Goal: Task Accomplishment & Management: Manage account settings

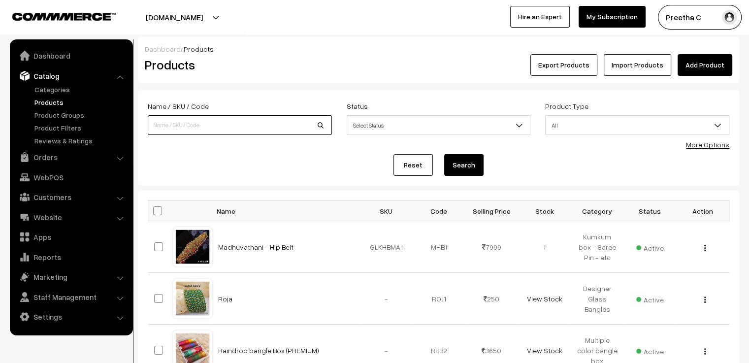
click at [225, 123] on input at bounding box center [240, 125] width 184 height 20
type input "charvi"
click at [444, 154] on button "Search" at bounding box center [463, 165] width 39 height 22
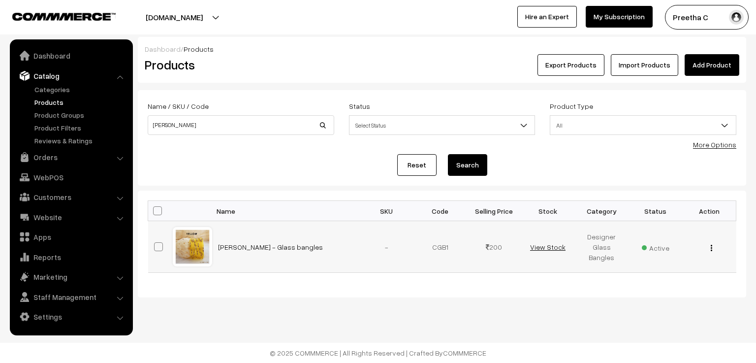
click at [544, 246] on link "View Stock" at bounding box center [547, 247] width 35 height 8
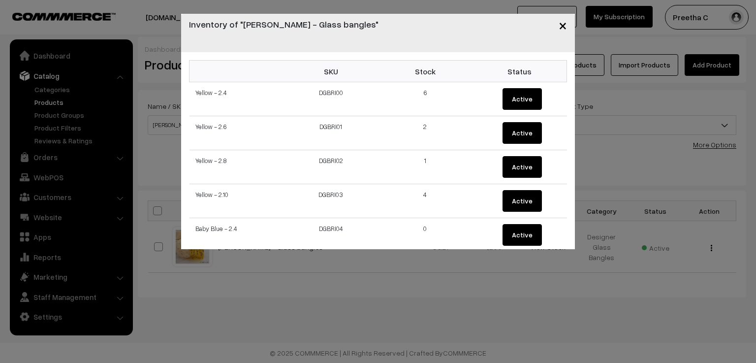
click at [566, 27] on span "×" at bounding box center [563, 25] width 8 height 18
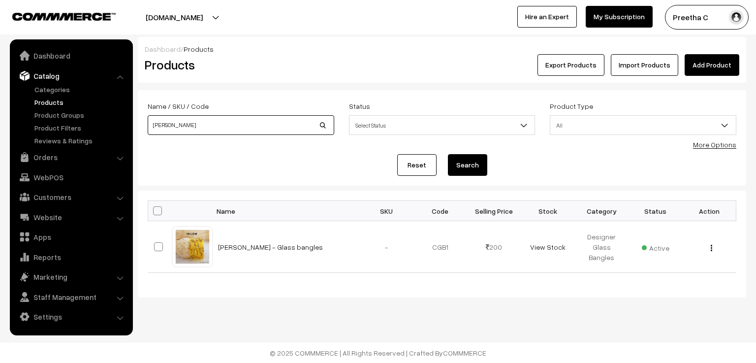
drag, startPoint x: 175, startPoint y: 124, endPoint x: 136, endPoint y: 127, distance: 39.1
click at [136, 127] on div "Dashboard / Products Products Export Products Import Products Add Product Name …" at bounding box center [378, 167] width 756 height 260
type input "nadhi"
click at [448, 154] on button "Search" at bounding box center [467, 165] width 39 height 22
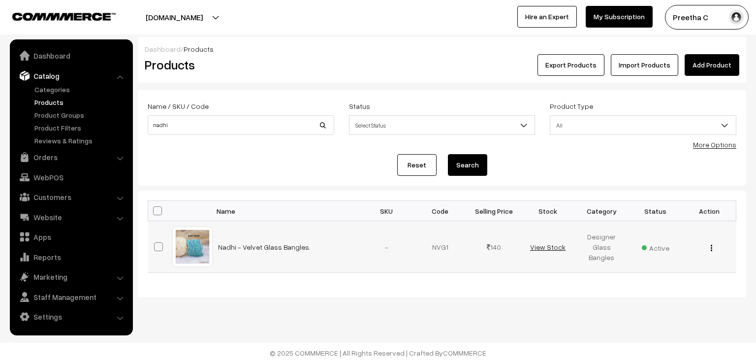
click at [555, 249] on link "View Stock" at bounding box center [547, 247] width 35 height 8
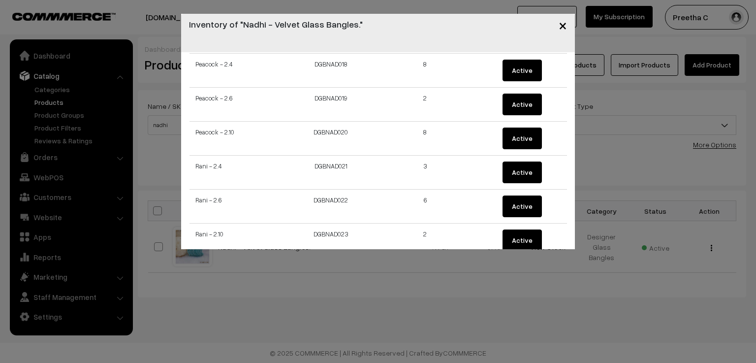
scroll to position [689, 0]
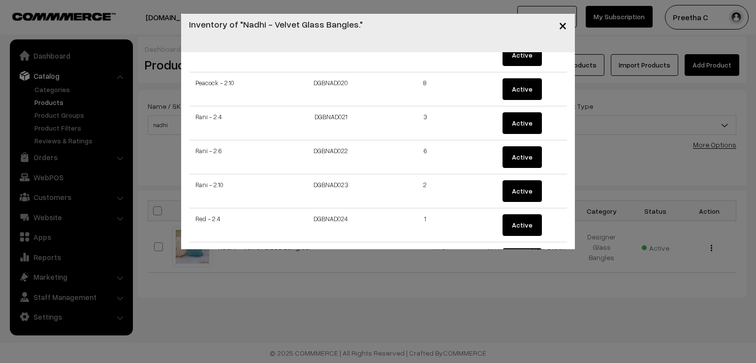
click at [558, 23] on button "×" at bounding box center [563, 25] width 24 height 31
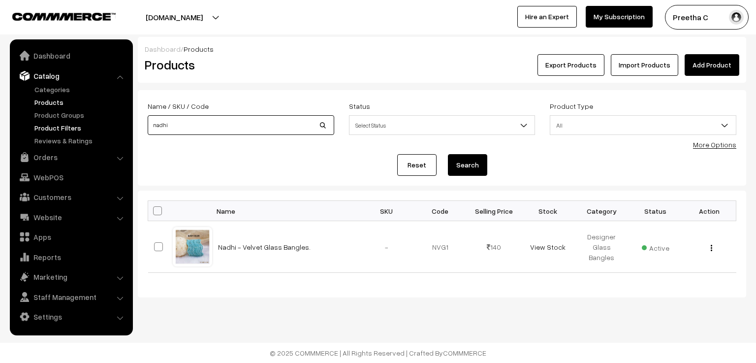
drag, startPoint x: 229, startPoint y: 123, endPoint x: 98, endPoint y: 125, distance: 130.9
click at [98, 125] on body "Thank you for showing interest. Our team will call you shortly. Close varnambya…" at bounding box center [378, 181] width 756 height 363
type input "ILAYA"
click at [448, 154] on button "Search" at bounding box center [467, 165] width 39 height 22
click at [469, 163] on button "Search" at bounding box center [467, 165] width 39 height 22
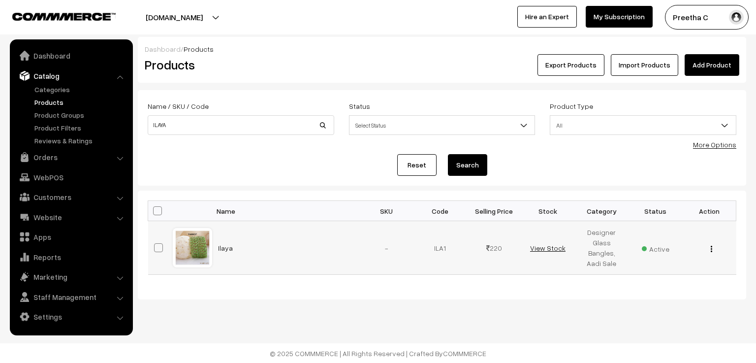
click at [542, 248] on link "View Stock" at bounding box center [547, 248] width 35 height 8
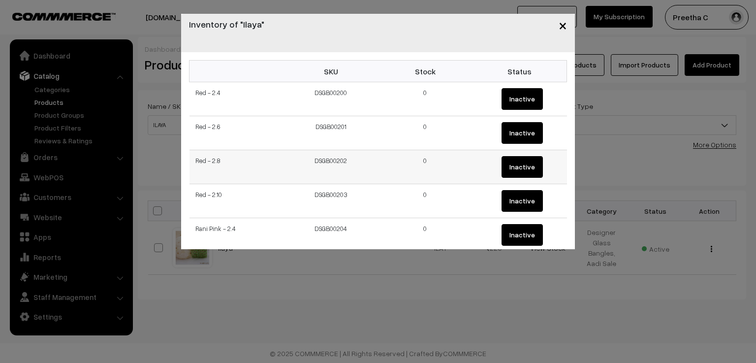
scroll to position [49, 0]
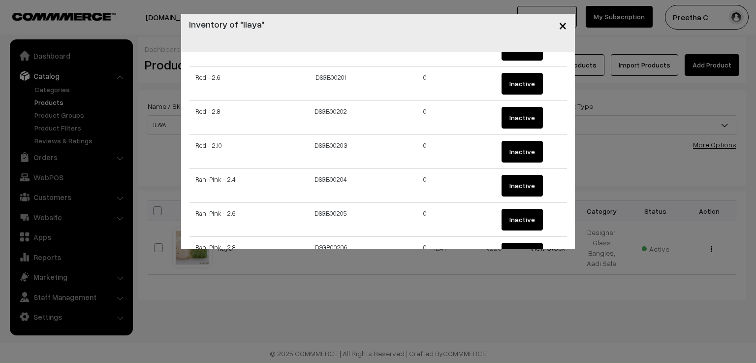
click at [567, 27] on span "×" at bounding box center [563, 25] width 8 height 18
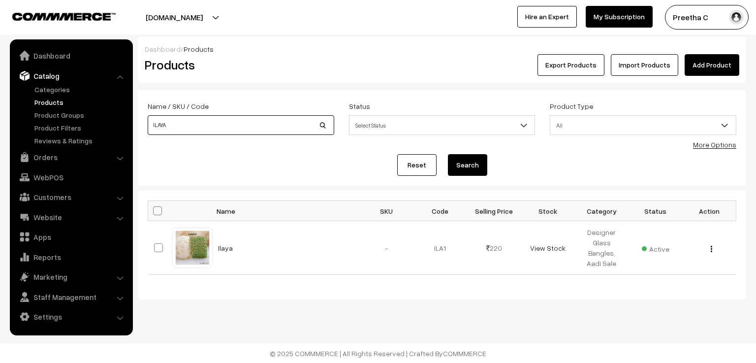
drag, startPoint x: 175, startPoint y: 124, endPoint x: 131, endPoint y: 130, distance: 43.9
click at [131, 130] on body "Thank you for showing interest. Our team will call you shortly. Close varnambya…" at bounding box center [378, 181] width 756 height 363
type input "ROO"
click at [448, 154] on button "Search" at bounding box center [467, 165] width 39 height 22
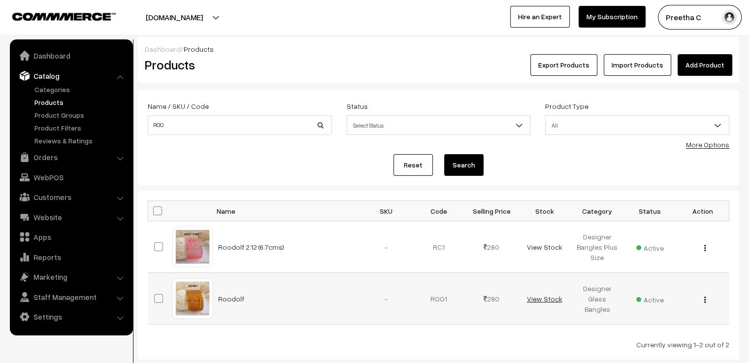
click at [530, 297] on link "View Stock" at bounding box center [543, 298] width 35 height 8
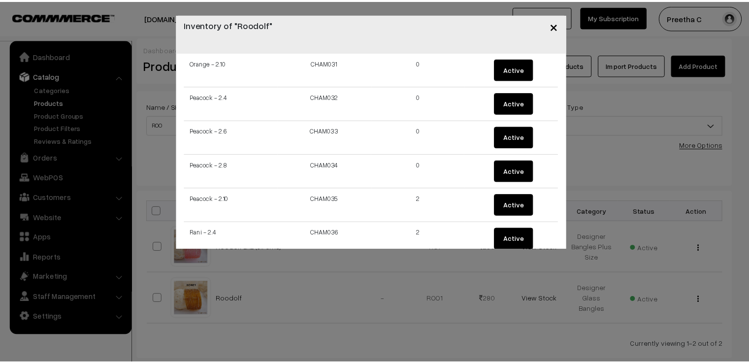
scroll to position [1132, 0]
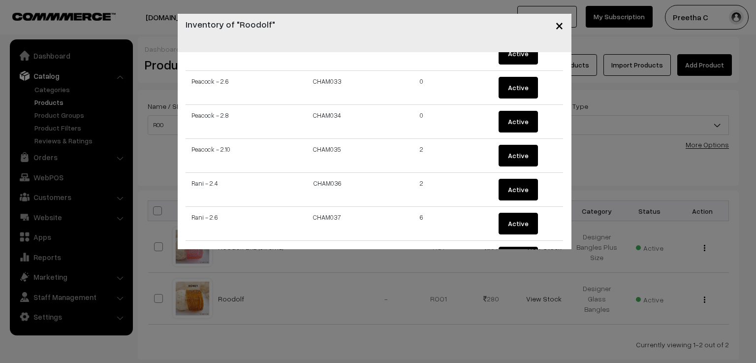
click at [559, 28] on span "×" at bounding box center [559, 25] width 8 height 18
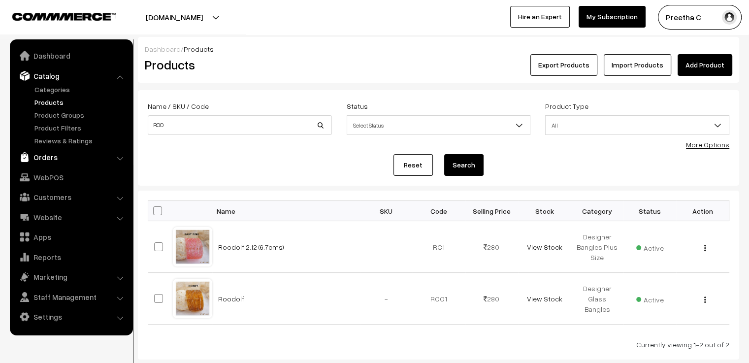
click at [45, 161] on link "Orders" at bounding box center [70, 157] width 117 height 18
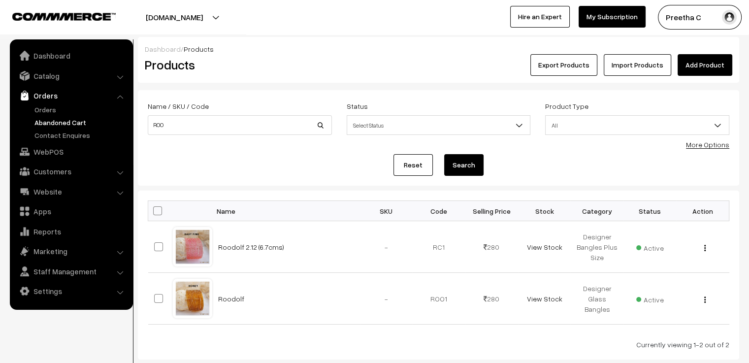
click at [46, 123] on link "Abandoned Cart" at bounding box center [80, 122] width 97 height 10
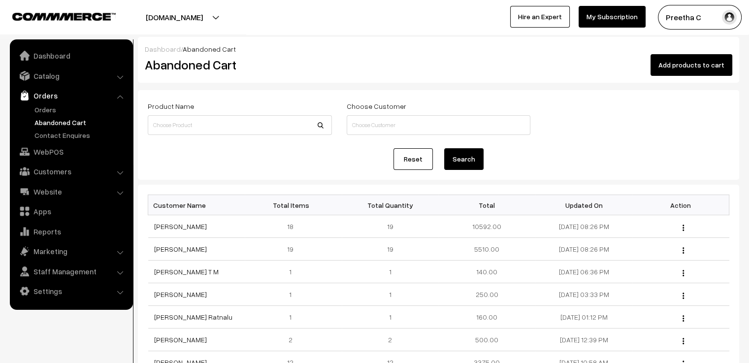
click at [46, 123] on link "Abandoned Cart" at bounding box center [80, 122] width 97 height 10
click at [182, 225] on link "[PERSON_NAME]" at bounding box center [180, 226] width 53 height 8
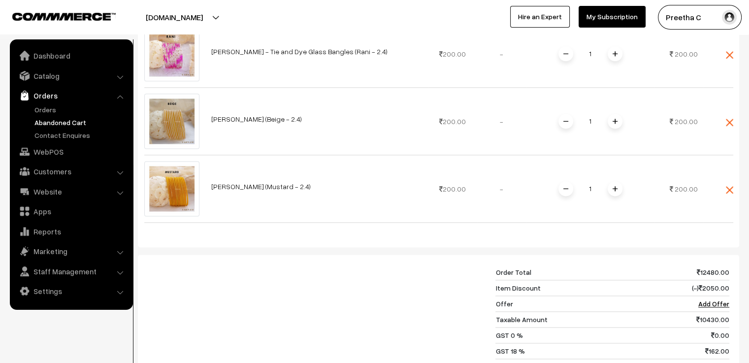
scroll to position [1330, 0]
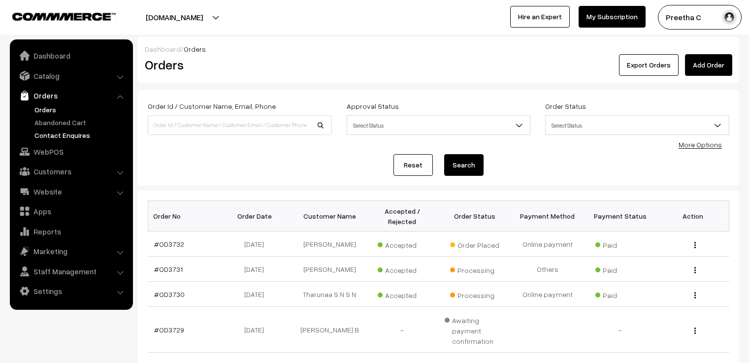
scroll to position [49, 0]
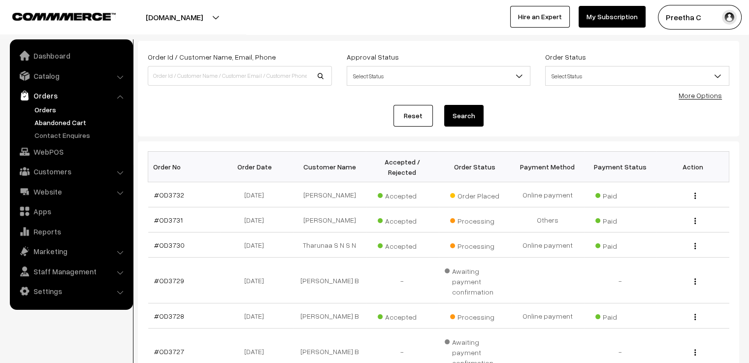
click at [63, 121] on link "Abandoned Cart" at bounding box center [80, 122] width 97 height 10
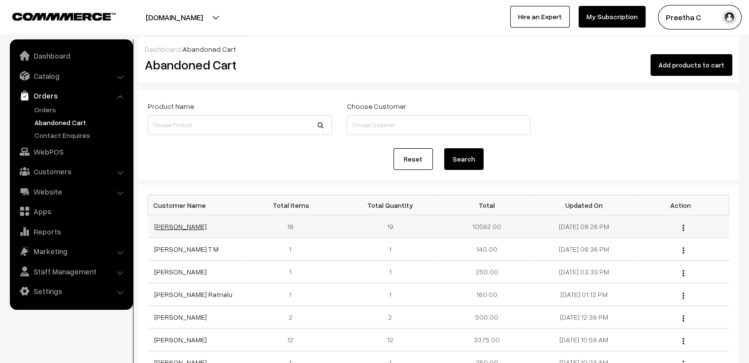
click at [172, 225] on link "[PERSON_NAME]" at bounding box center [180, 226] width 53 height 8
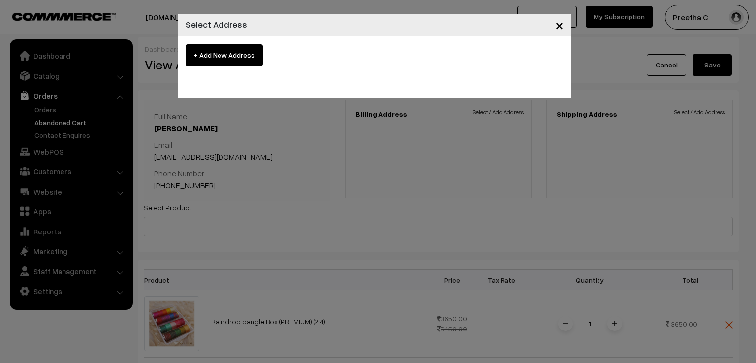
click at [218, 58] on span "+ Add New Address" at bounding box center [224, 55] width 77 height 22
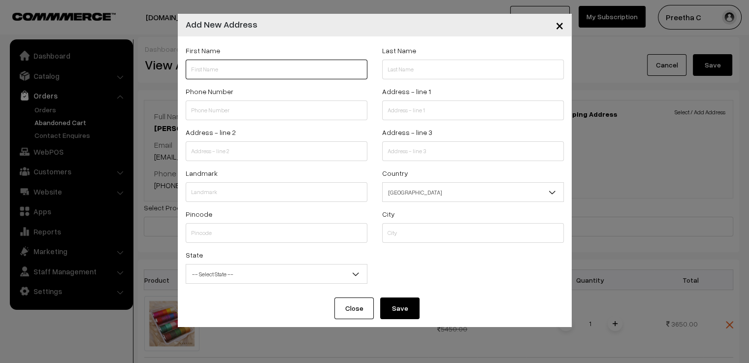
click at [257, 69] on input "text" at bounding box center [277, 70] width 182 height 20
paste input "[PERSON_NAME]"
drag, startPoint x: 209, startPoint y: 69, endPoint x: 243, endPoint y: 74, distance: 34.8
click at [243, 74] on input "[PERSON_NAME]" at bounding box center [277, 70] width 182 height 20
type input "Varsha"
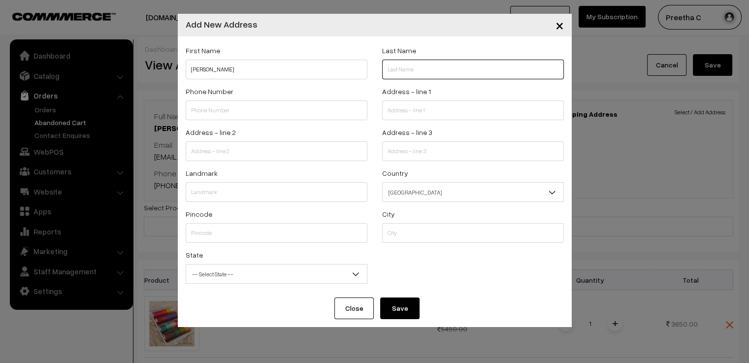
click at [423, 70] on input "text" at bounding box center [473, 70] width 182 height 20
paste input "Nair"
type input "Nair"
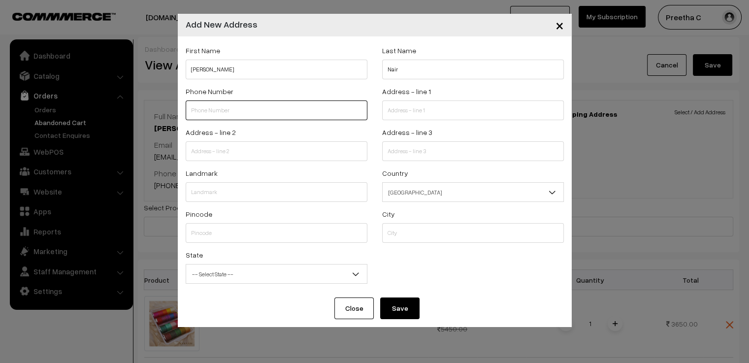
click at [221, 106] on input "text" at bounding box center [277, 110] width 182 height 20
paste input "971 562329"
click at [200, 111] on input "971 562329" at bounding box center [277, 110] width 182 height 20
click at [235, 107] on input "971562329" at bounding box center [277, 110] width 182 height 20
click at [197, 111] on input "9715623299" at bounding box center [277, 110] width 182 height 20
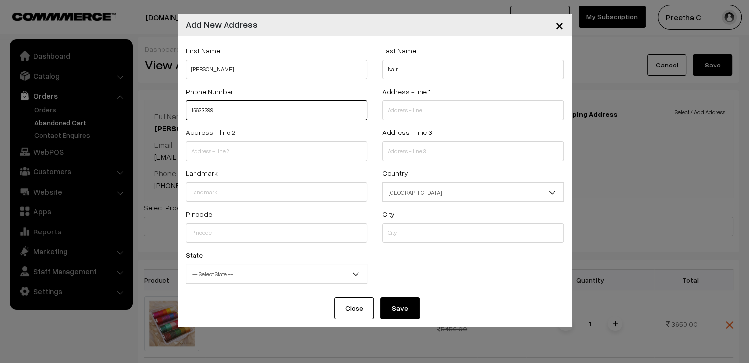
click at [282, 118] on input "15623299" at bounding box center [277, 110] width 182 height 20
type input "1562329922"
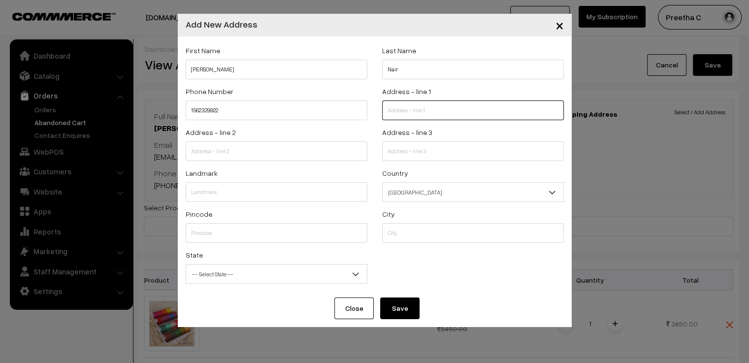
click at [431, 112] on input "text" at bounding box center [473, 110] width 182 height 20
click at [400, 99] on div "Address - line 1" at bounding box center [473, 102] width 182 height 35
click at [402, 112] on input "text" at bounding box center [473, 110] width 182 height 20
paste input "building C23,flat 602,al wasl village,al Quasis, Dubai"
drag, startPoint x: 496, startPoint y: 112, endPoint x: 516, endPoint y: 111, distance: 19.7
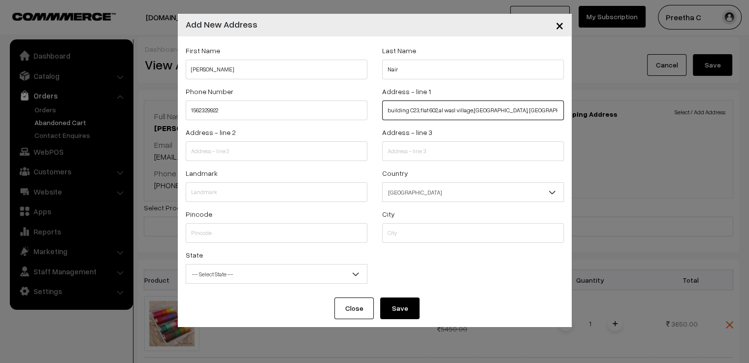
click at [516, 111] on input "building C23,flat 602,al wasl village,al Quasis, Dubai" at bounding box center [473, 110] width 182 height 20
type input "building C23,flat 602,al wasl village,al Quasis,"
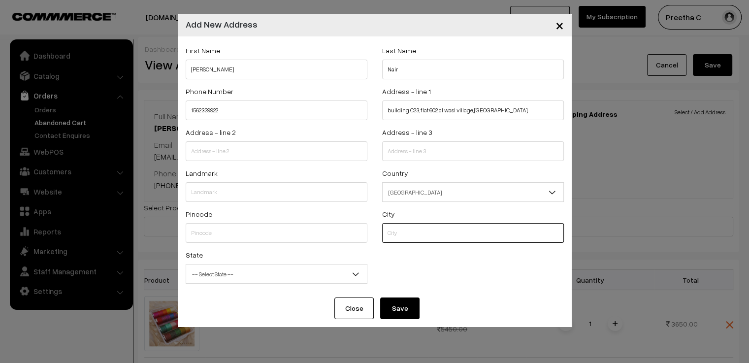
click at [397, 237] on input "text" at bounding box center [473, 233] width 182 height 20
paste input "Dubai"
type input "Dubai"
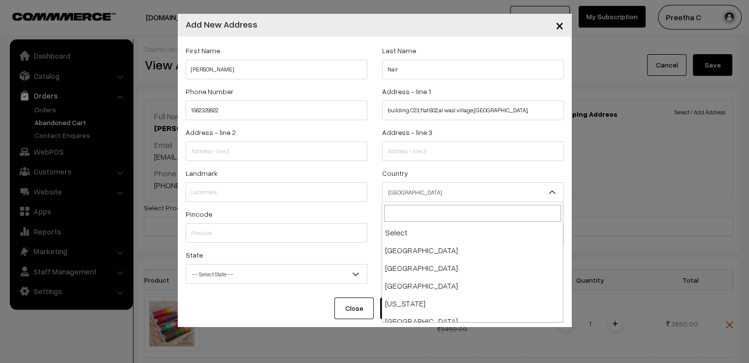
click at [408, 191] on span "[GEOGRAPHIC_DATA]" at bounding box center [472, 192] width 181 height 17
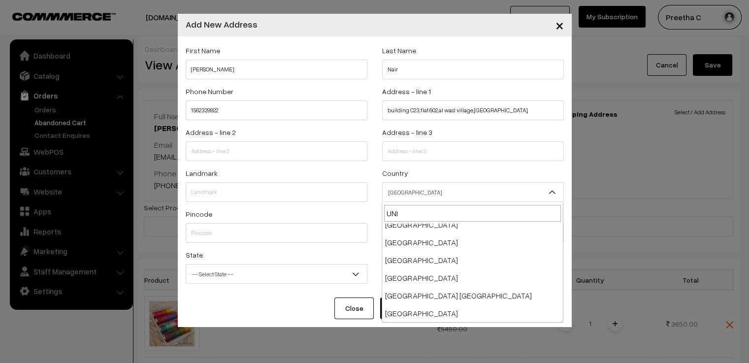
scroll to position [26, 0]
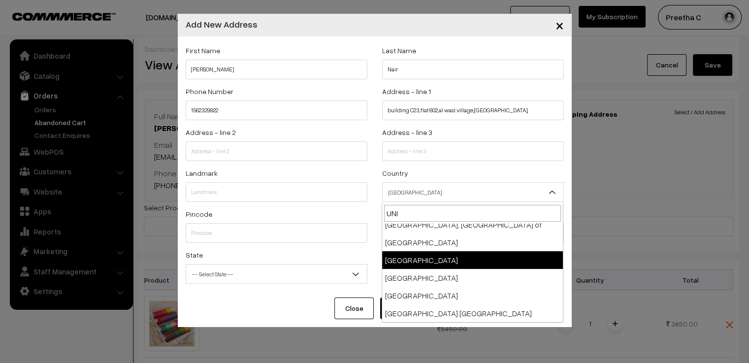
type input "UNI"
select select "224"
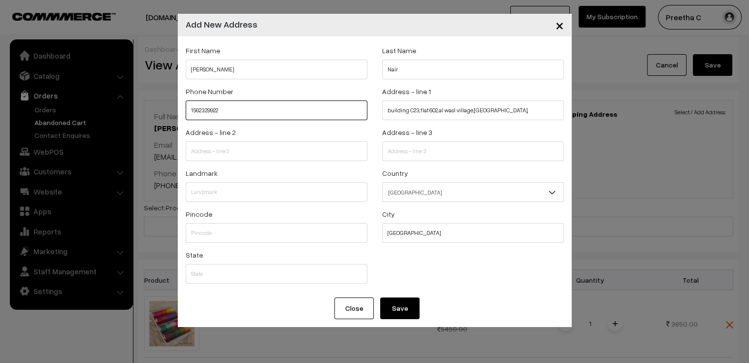
drag, startPoint x: 226, startPoint y: 114, endPoint x: 185, endPoint y: 113, distance: 41.3
click at [185, 113] on div "Phone Number 1562329922" at bounding box center [276, 105] width 196 height 41
click at [202, 109] on input "text" at bounding box center [277, 110] width 182 height 20
paste input "971 562329"
drag, startPoint x: 226, startPoint y: 109, endPoint x: 172, endPoint y: 110, distance: 54.2
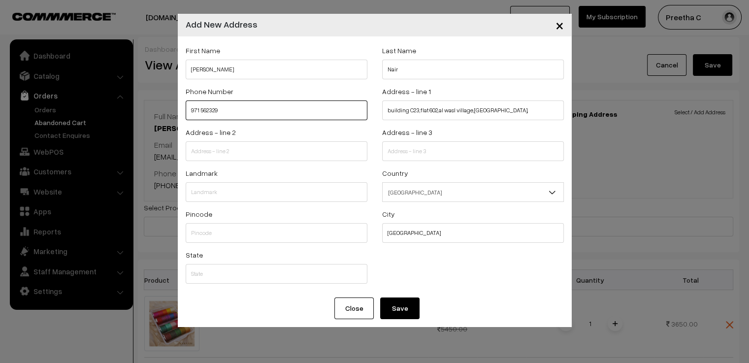
click at [172, 110] on div "× Add New Address First Name Varsha Last Name Nair Phone Number 971 562329 Addr…" at bounding box center [374, 181] width 749 height 363
click at [228, 108] on input "971 562329" at bounding box center [277, 110] width 182 height 20
click at [196, 111] on input "971 562329" at bounding box center [277, 110] width 182 height 20
type input "1562329922"
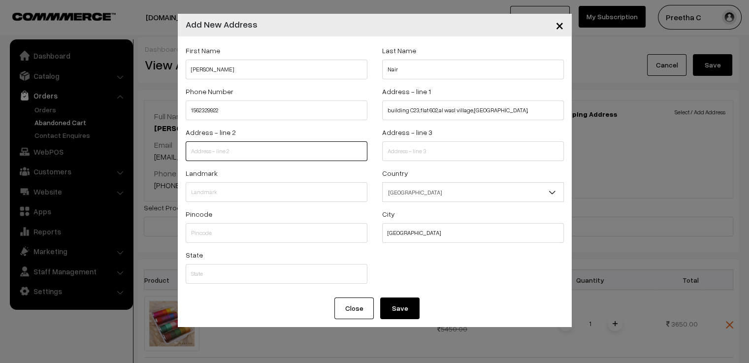
click at [253, 149] on input "text" at bounding box center [277, 151] width 182 height 20
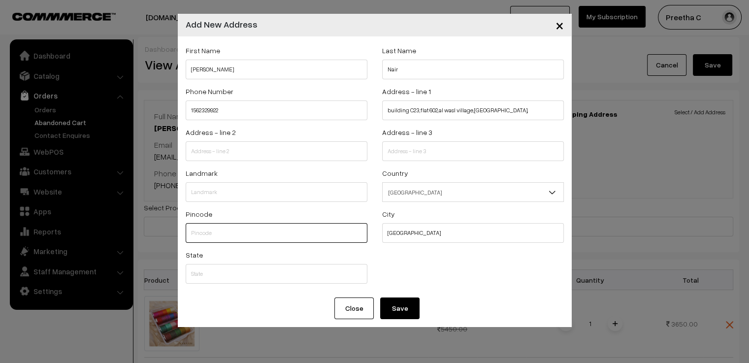
click at [249, 233] on input "text" at bounding box center [277, 233] width 182 height 20
paste input "0000"
type input "0000"
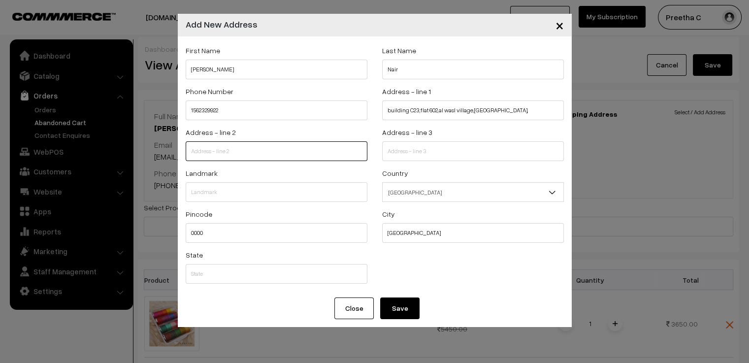
click at [217, 151] on input "text" at bounding box center [277, 151] width 182 height 20
paste input "Phone number 971 562329922"
type input "Phone number 971 562329922"
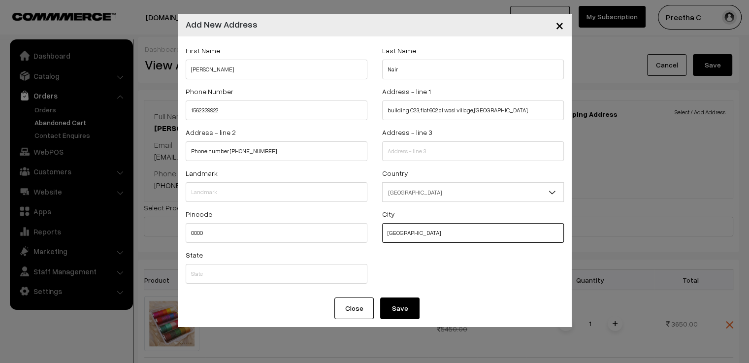
drag, startPoint x: 407, startPoint y: 234, endPoint x: 363, endPoint y: 235, distance: 43.8
click at [363, 235] on div "Pincode 0000 City Dubai" at bounding box center [374, 228] width 393 height 41
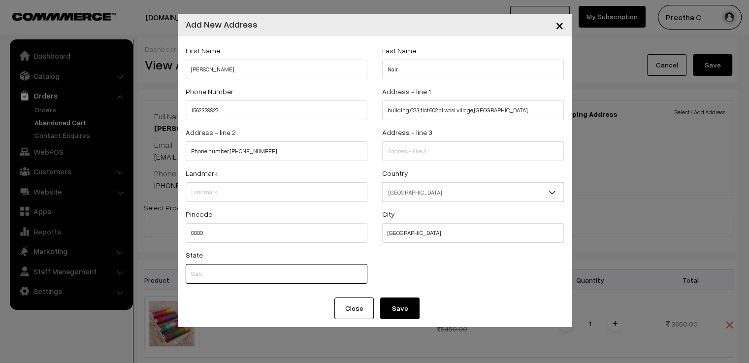
click at [274, 280] on input "text" at bounding box center [277, 274] width 182 height 20
paste input "Dubai"
type input "Dubai"
click at [399, 311] on button "Save" at bounding box center [399, 308] width 39 height 22
click at [399, 310] on div "× Add New Address First Name Varsha Last Name Nair Phone Number 1562329922 Addr…" at bounding box center [374, 181] width 749 height 363
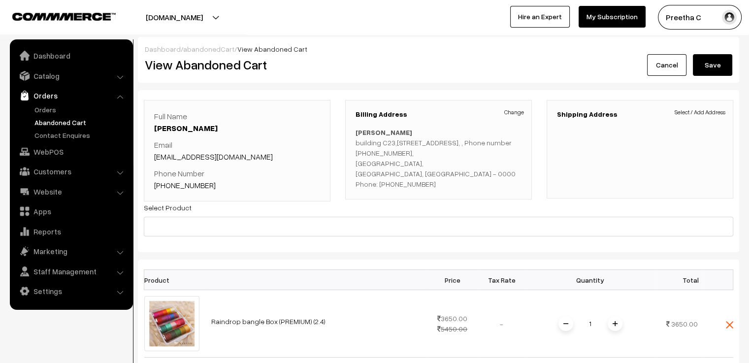
click at [699, 113] on span "Select / Add Address" at bounding box center [699, 112] width 51 height 9
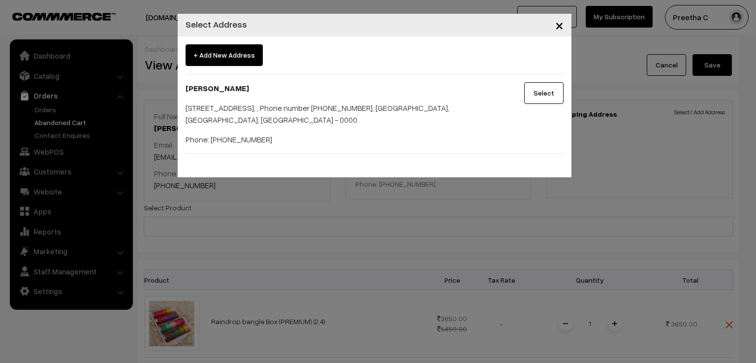
click at [545, 92] on button "Select" at bounding box center [543, 93] width 39 height 22
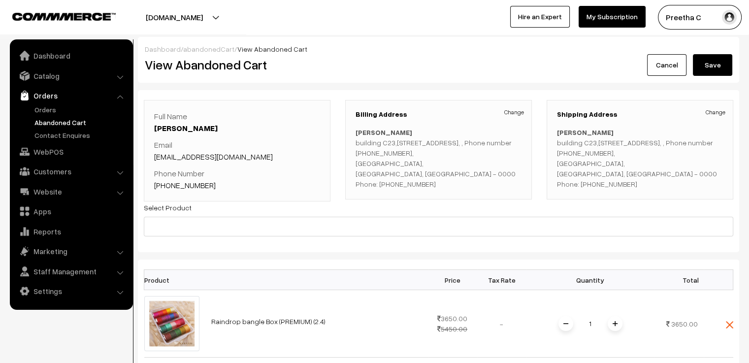
click at [711, 62] on button "Save" at bounding box center [712, 65] width 39 height 22
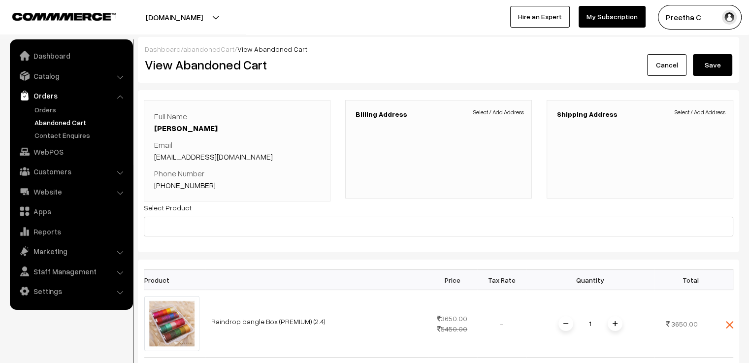
click at [396, 118] on div "Billing Address Select / Add Address" at bounding box center [438, 149] width 187 height 98
click at [367, 164] on div "Billing Address Select / Add Address" at bounding box center [438, 149] width 187 height 98
click at [374, 120] on div "Billing Address Select / Add Address" at bounding box center [438, 149] width 187 height 98
click at [373, 118] on div "Billing Address Select / Add Address" at bounding box center [438, 149] width 187 height 98
click at [44, 125] on link "Abandoned Cart" at bounding box center [80, 122] width 97 height 10
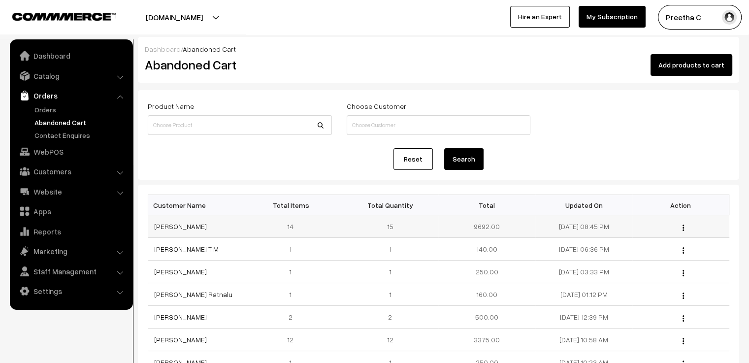
click at [181, 230] on td "[PERSON_NAME]" at bounding box center [196, 226] width 97 height 23
click at [169, 225] on link "[PERSON_NAME]" at bounding box center [180, 226] width 53 height 8
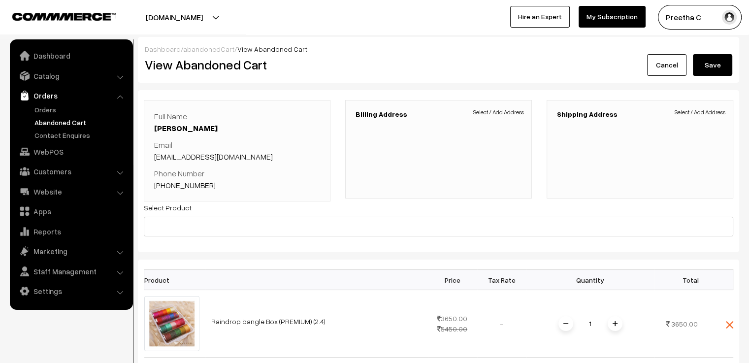
click at [391, 115] on h3 "Billing Address" at bounding box center [438, 114] width 166 height 8
click at [493, 114] on span "Select / Add Address" at bounding box center [498, 112] width 51 height 9
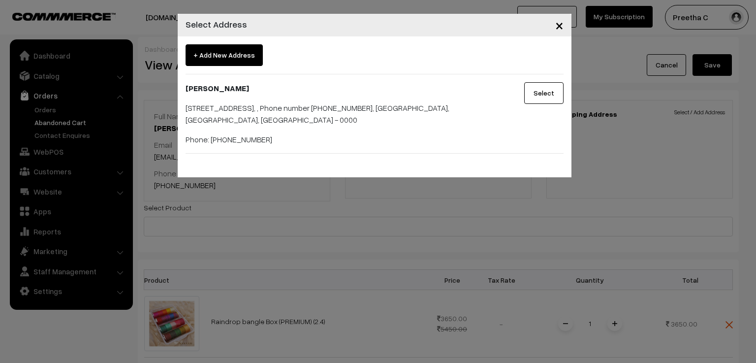
click at [557, 25] on span "×" at bounding box center [559, 25] width 8 height 18
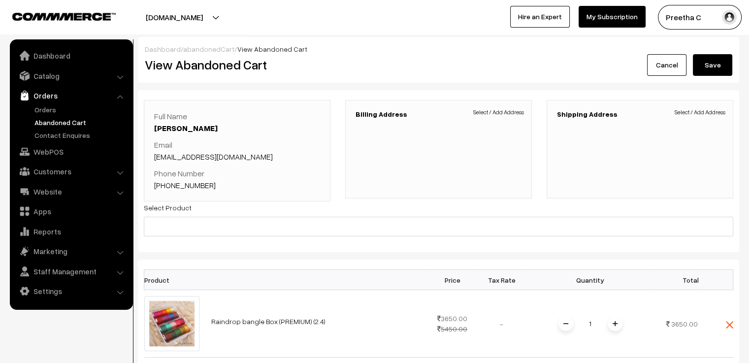
click at [458, 170] on div "Billing Address Select / Add Address" at bounding box center [438, 149] width 187 height 98
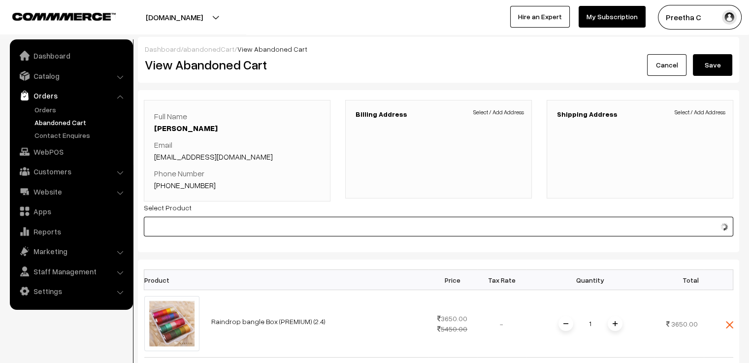
click at [393, 217] on input at bounding box center [438, 227] width 589 height 20
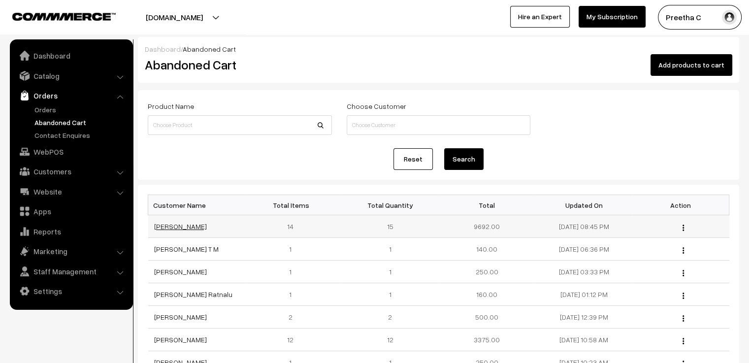
click at [166, 229] on link "[PERSON_NAME]" at bounding box center [180, 226] width 53 height 8
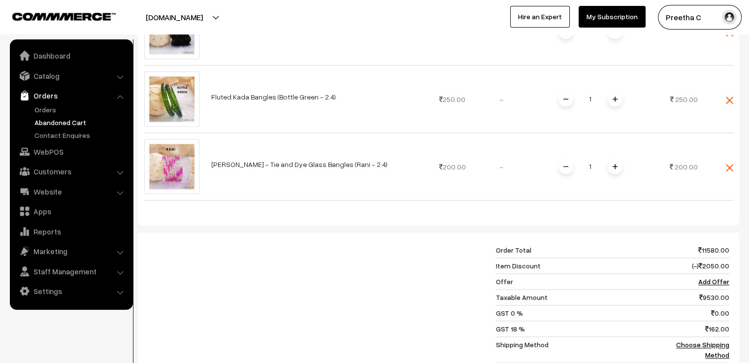
scroll to position [1132, 0]
